Goal: Information Seeking & Learning: Learn about a topic

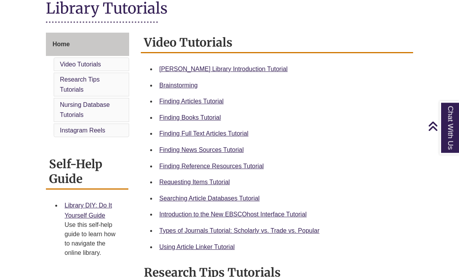
scroll to position [136, 0]
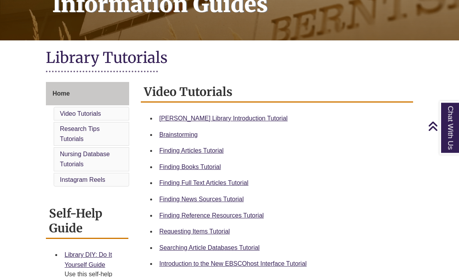
click at [242, 121] on link "Berntsen Library Introduction Tutorial" at bounding box center [223, 119] width 128 height 7
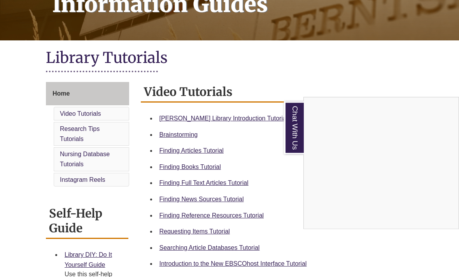
scroll to position [137, 0]
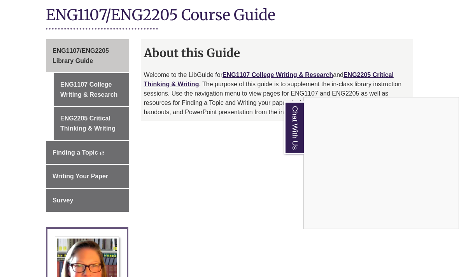
scroll to position [189, 0]
click at [109, 79] on div "Chat With Us" at bounding box center [229, 138] width 459 height 277
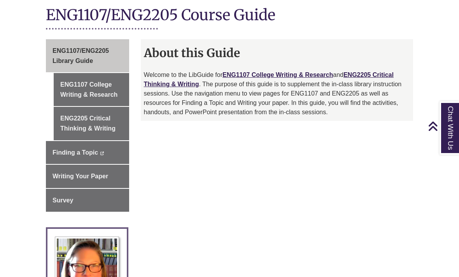
click at [102, 79] on link "ENG1107 College Writing & Research" at bounding box center [91, 89] width 75 height 33
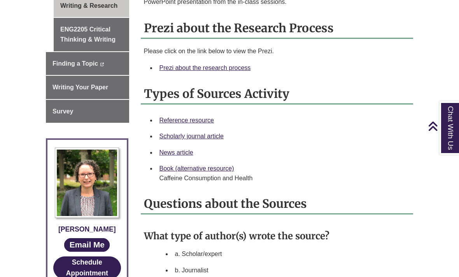
scroll to position [286, 0]
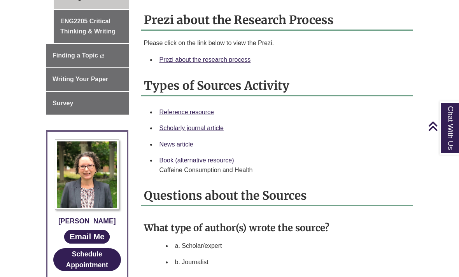
click at [228, 62] on link "Prezi about the research process" at bounding box center [204, 59] width 91 height 7
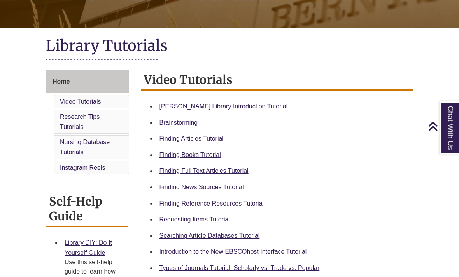
scroll to position [149, 0]
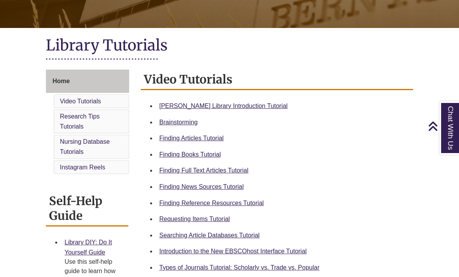
click at [245, 207] on link "Finding Reference Resources Tutorial" at bounding box center [211, 203] width 105 height 7
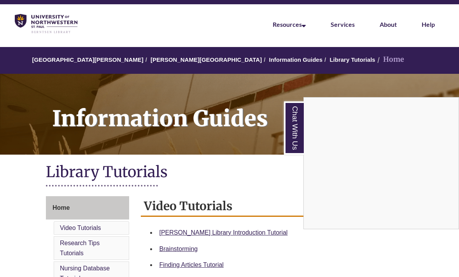
scroll to position [0, 0]
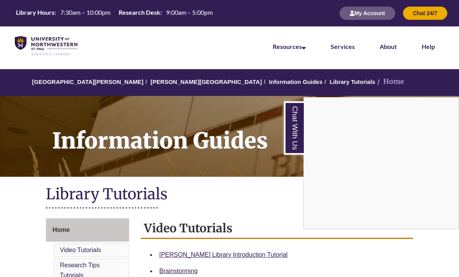
click at [165, 85] on div "Chat With Us" at bounding box center [229, 138] width 459 height 277
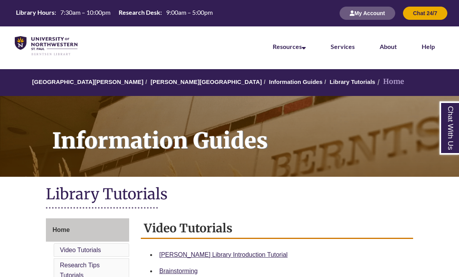
click at [161, 82] on link "[PERSON_NAME][GEOGRAPHIC_DATA]" at bounding box center [206, 82] width 111 height 7
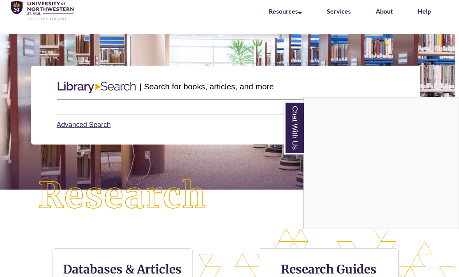
scroll to position [329, 459]
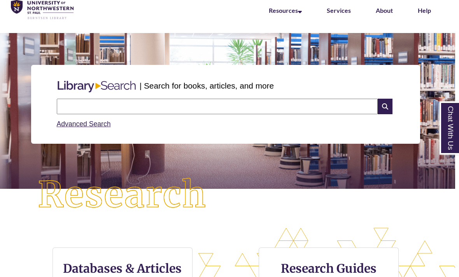
click at [100, 127] on link "Advanced Search" at bounding box center [84, 124] width 54 height 8
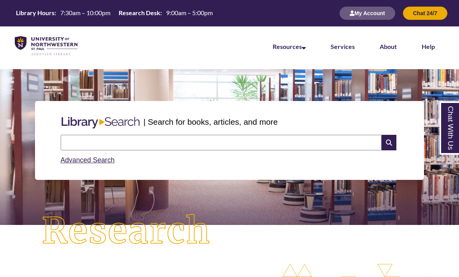
scroll to position [61, 4]
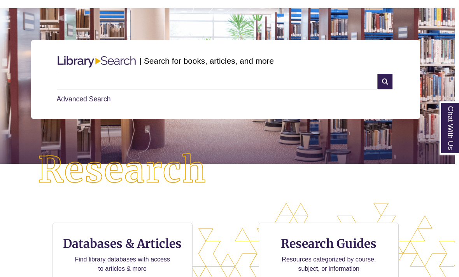
click at [127, 236] on h3 "Databases & Articles" at bounding box center [122, 243] width 127 height 15
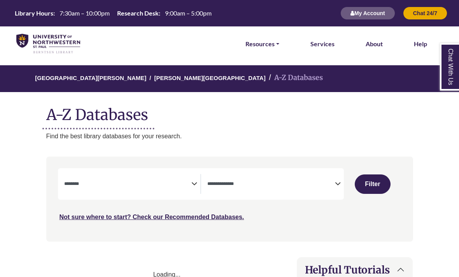
select select "Database Subject Filter"
select select "Database Types Filter"
select select "Database Subject Filter"
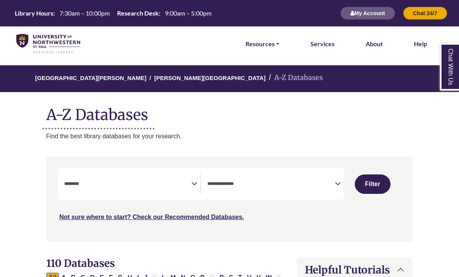
click at [305, 174] on span "Search filters" at bounding box center [271, 184] width 128 height 20
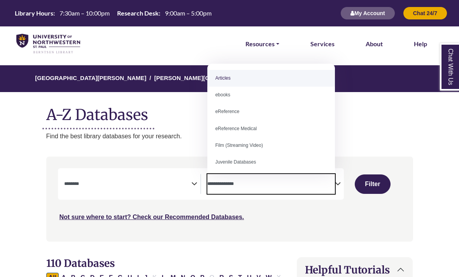
select select "*****"
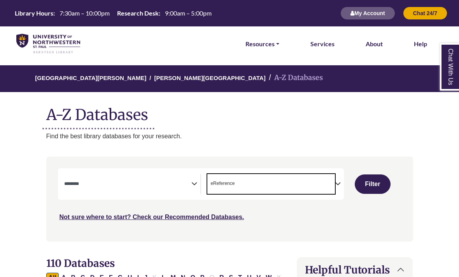
click at [120, 186] on textarea "Search" at bounding box center [128, 185] width 128 height 6
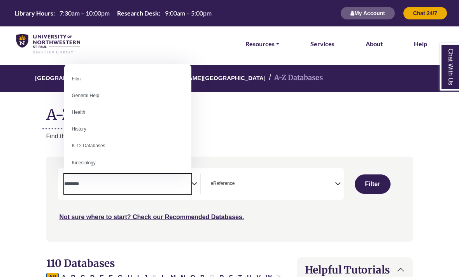
scroll to position [323, 0]
select select "*****"
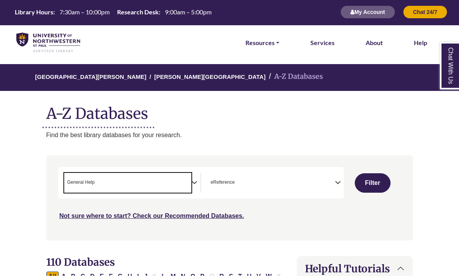
click at [378, 184] on button "Filter" at bounding box center [373, 184] width 36 height 19
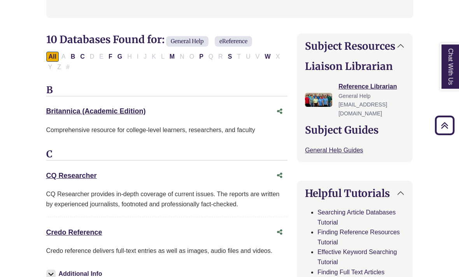
scroll to position [224, 0]
click at [93, 233] on link "Credo Reference This link opens in a new window" at bounding box center [74, 233] width 56 height 8
